Goal: Task Accomplishment & Management: Use online tool/utility

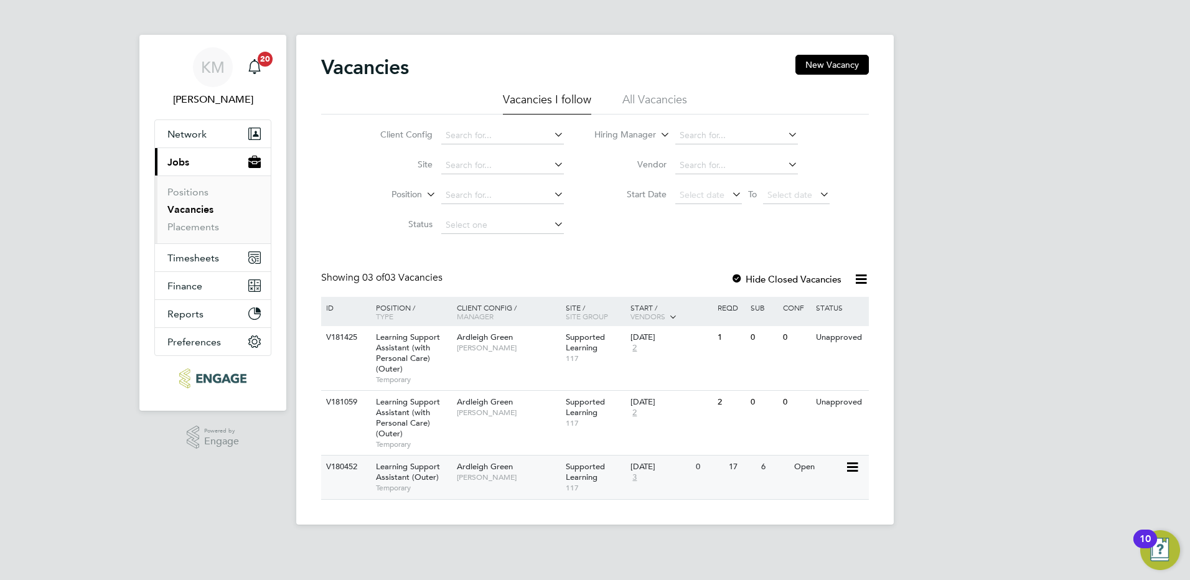
click at [849, 469] on icon at bounding box center [851, 467] width 12 height 15
click at [802, 491] on li "View Details" at bounding box center [821, 495] width 72 height 17
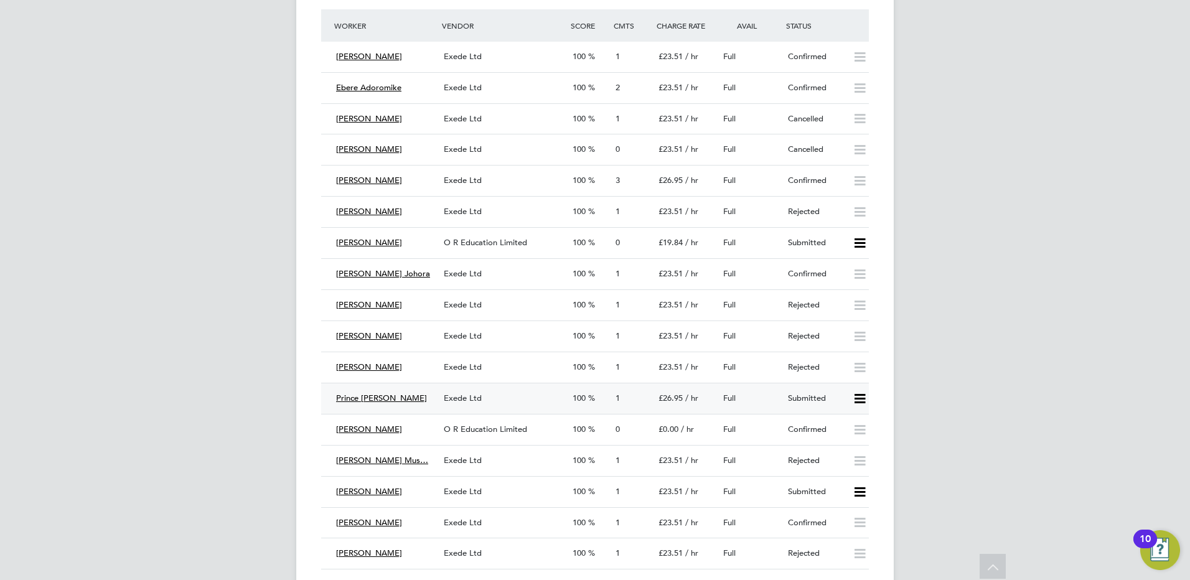
click at [861, 396] on icon at bounding box center [860, 399] width 16 height 10
click at [840, 441] on li "Reject" at bounding box center [844, 442] width 44 height 17
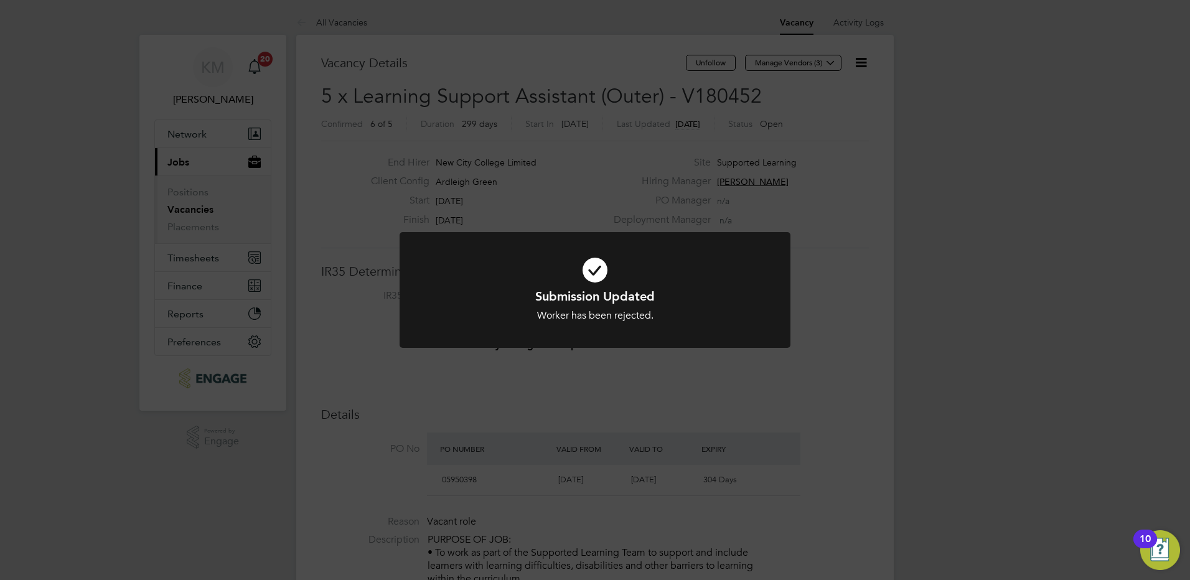
click at [644, 387] on div "Submission Updated Worker has been rejected. Cancel Okay" at bounding box center [595, 290] width 1190 height 580
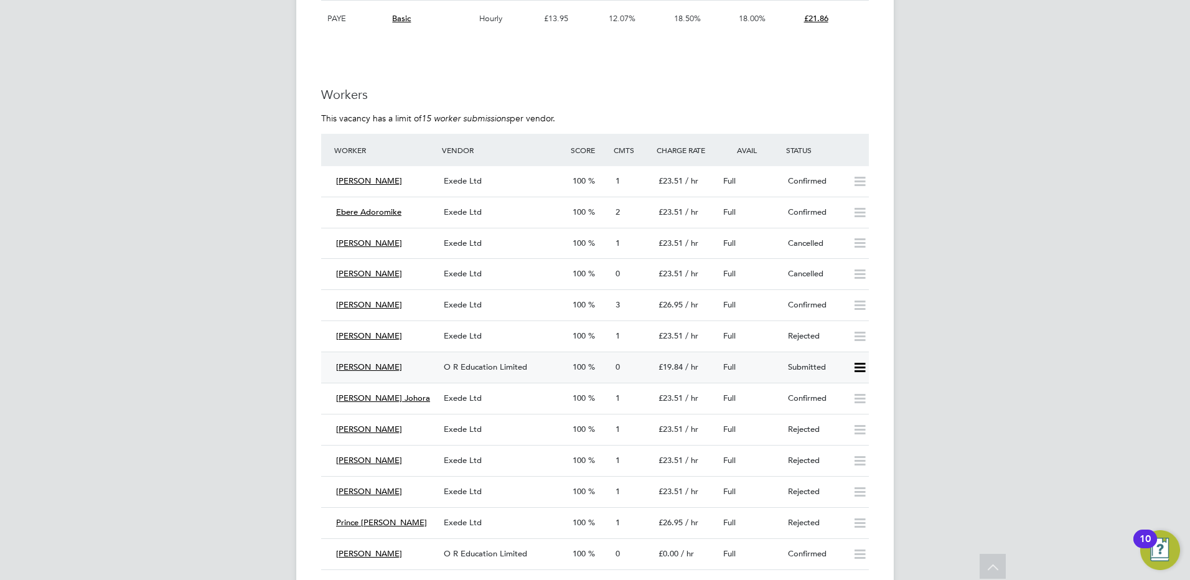
click at [856, 369] on icon at bounding box center [860, 368] width 16 height 10
click at [840, 395] on li "Offer" at bounding box center [844, 393] width 44 height 17
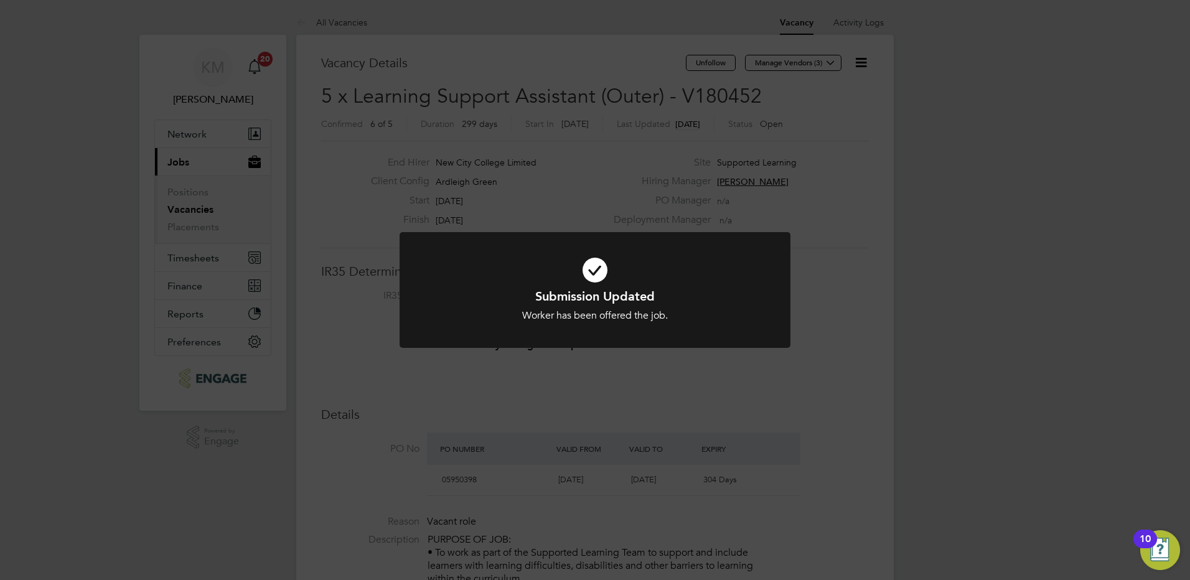
click at [610, 360] on div "Submission Updated Worker has been offered the job. Cancel Okay" at bounding box center [595, 297] width 391 height 131
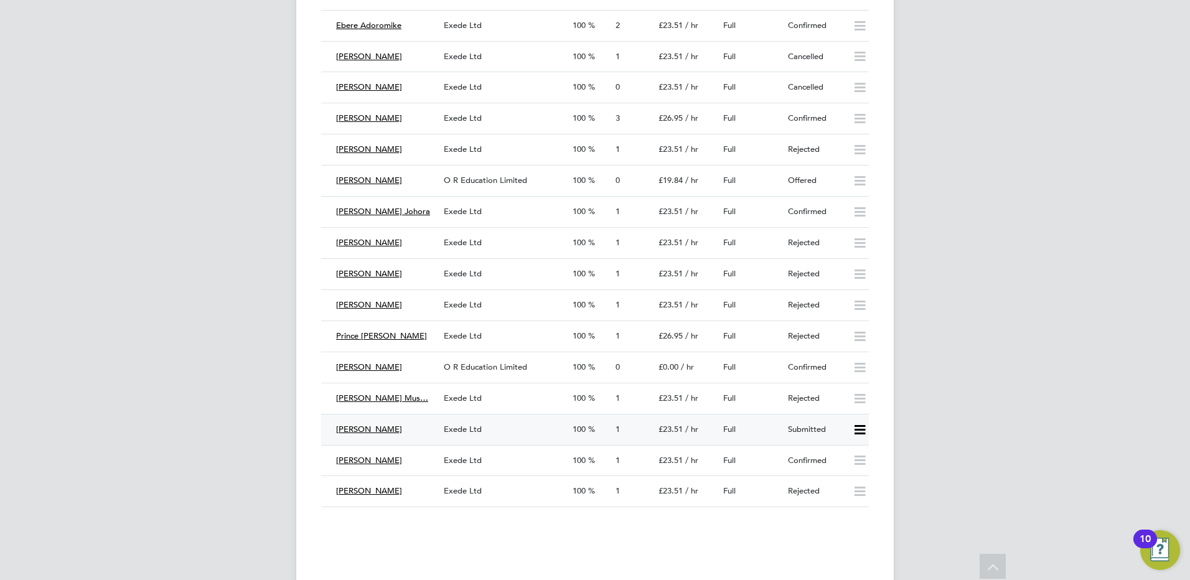
scroll to position [2366, 0]
